Goal: Navigation & Orientation: Find specific page/section

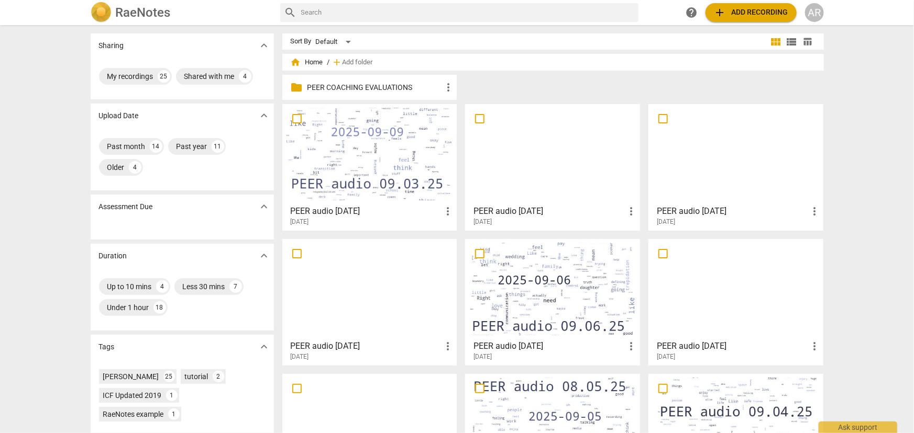
click at [293, 65] on span "home" at bounding box center [296, 62] width 10 height 10
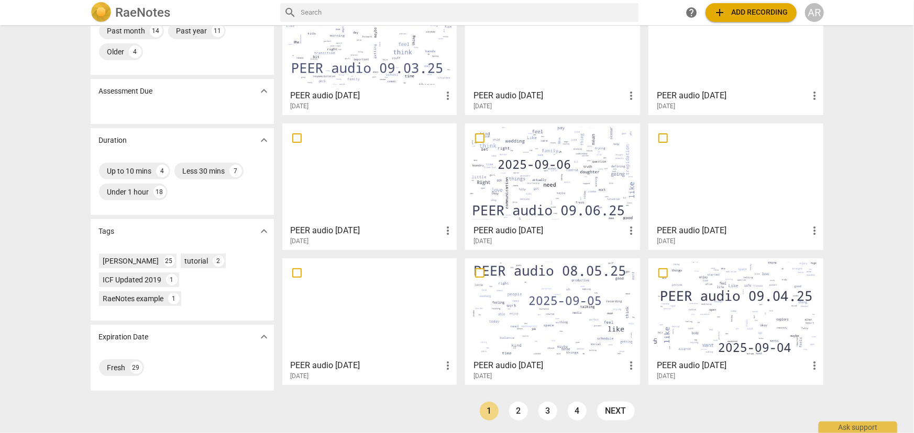
scroll to position [116, 0]
click at [513, 410] on link "2" at bounding box center [518, 411] width 19 height 19
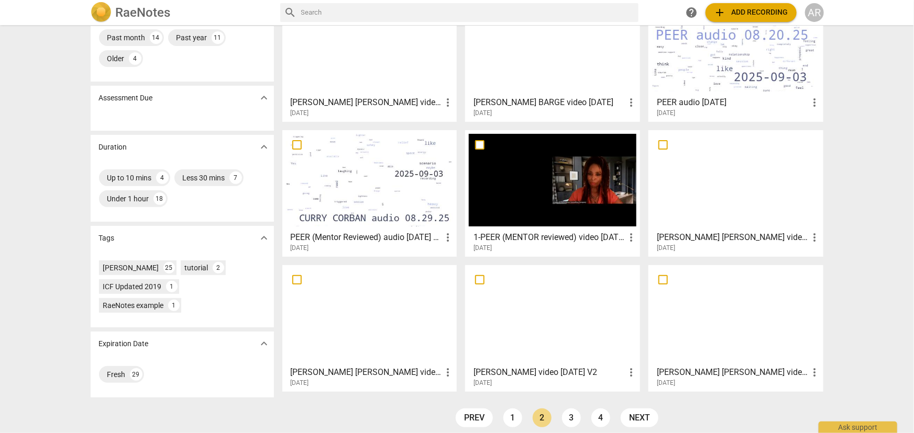
scroll to position [116, 0]
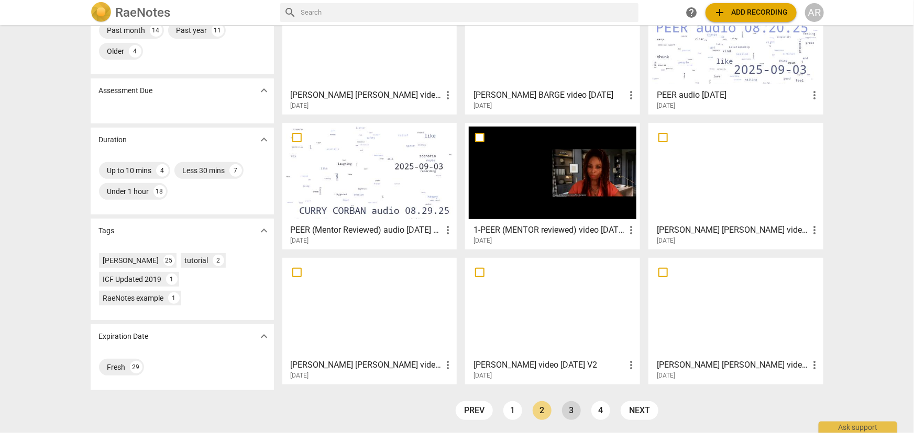
click at [567, 410] on link "3" at bounding box center [571, 411] width 19 height 19
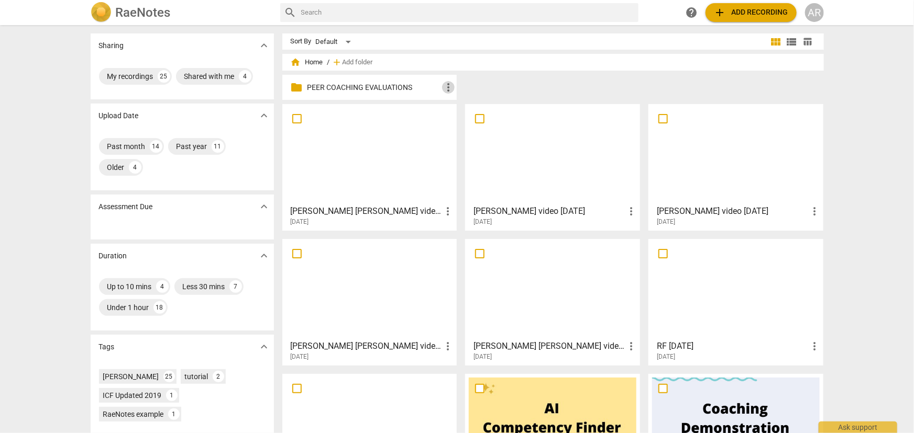
click at [447, 88] on span "more_vert" at bounding box center [448, 87] width 13 height 13
click at [447, 88] on li "Rename" at bounding box center [464, 87] width 47 height 25
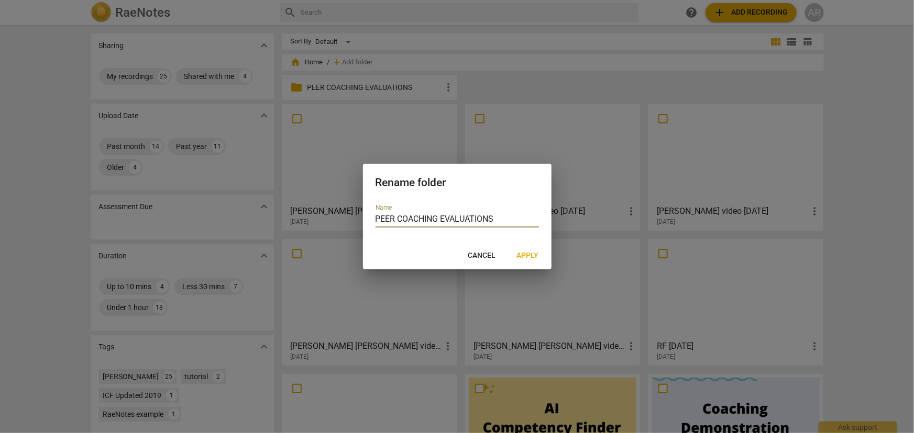
click at [482, 257] on span "Cancel" at bounding box center [482, 256] width 28 height 10
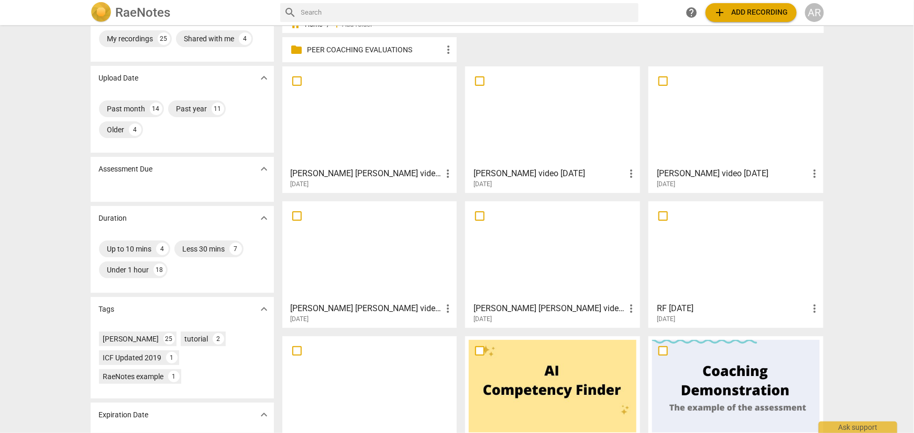
scroll to position [116, 0]
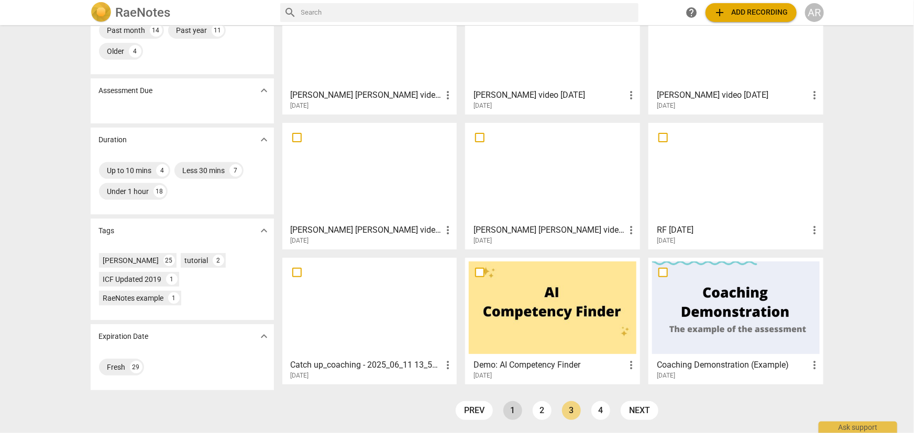
click at [508, 411] on link "1" at bounding box center [512, 411] width 19 height 19
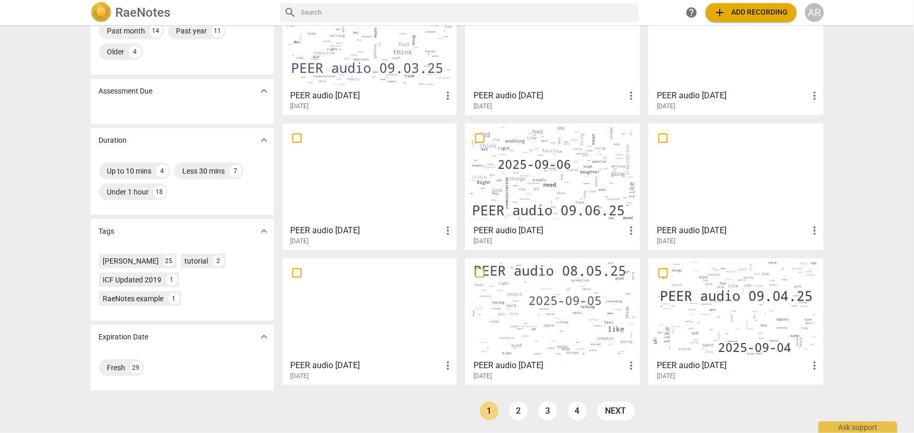
scroll to position [116, 0]
click at [515, 409] on link "2" at bounding box center [518, 411] width 19 height 19
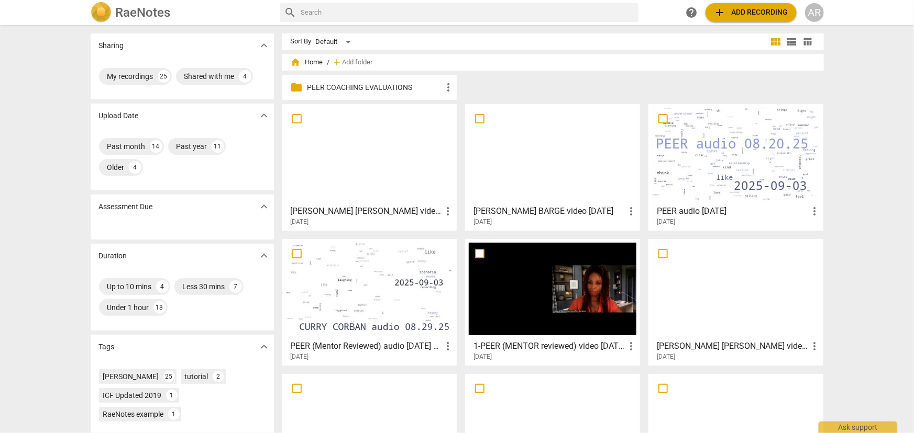
click at [360, 283] on div at bounding box center [370, 289] width 168 height 93
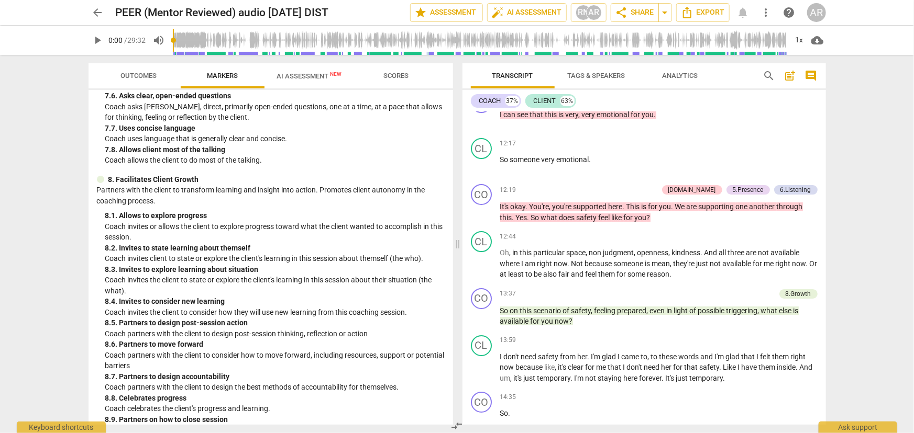
scroll to position [1086, 0]
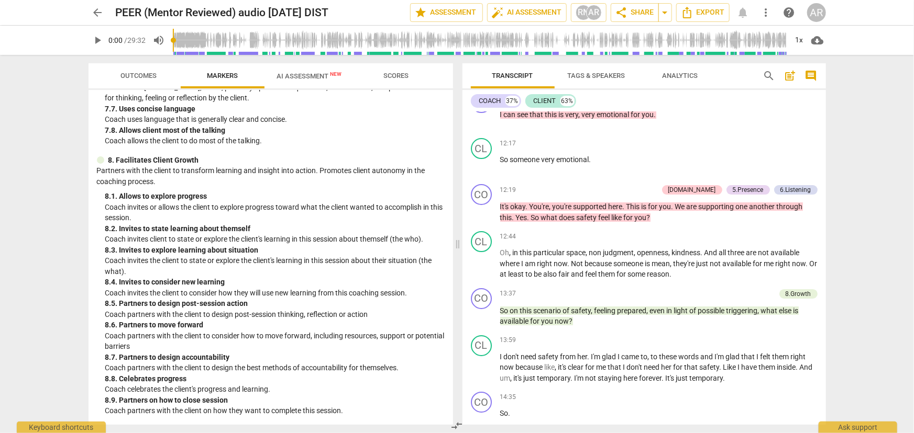
click at [317, 76] on span "AI Assessment New" at bounding box center [309, 76] width 65 height 8
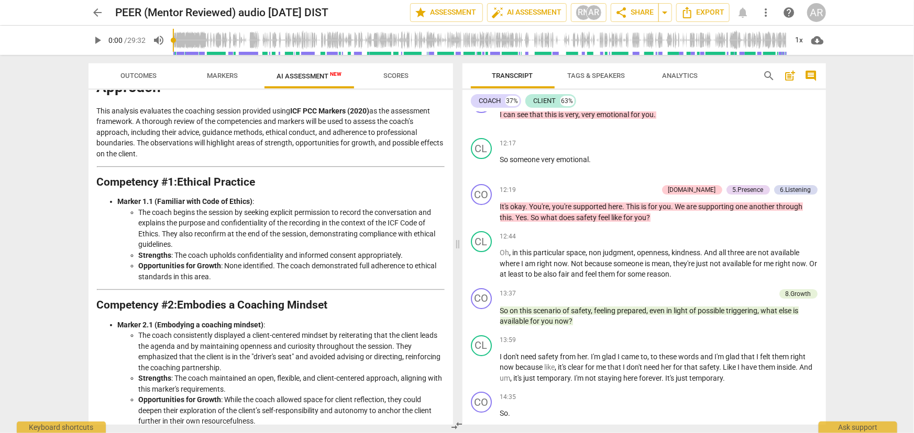
scroll to position [0, 0]
